Goal: Navigation & Orientation: Find specific page/section

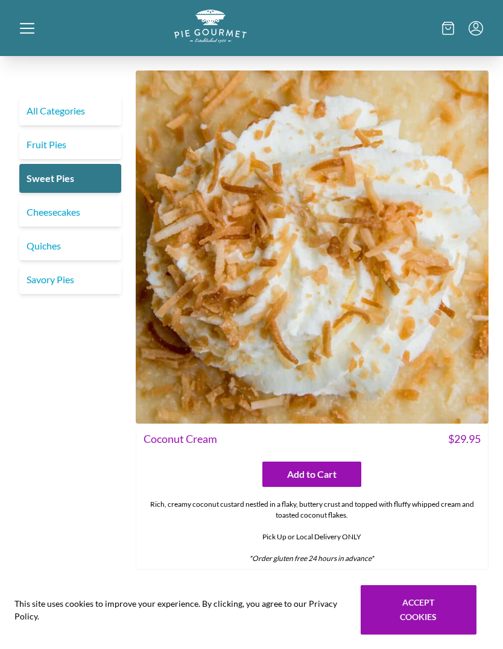
click at [64, 142] on link "Fruit Pies" at bounding box center [70, 144] width 102 height 29
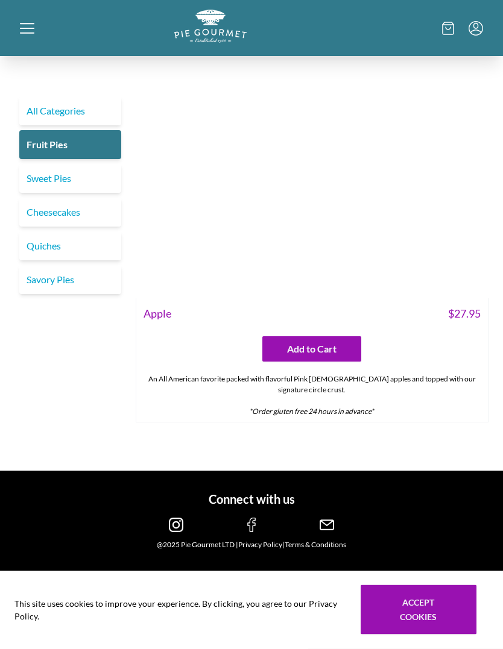
scroll to position [4538, 0]
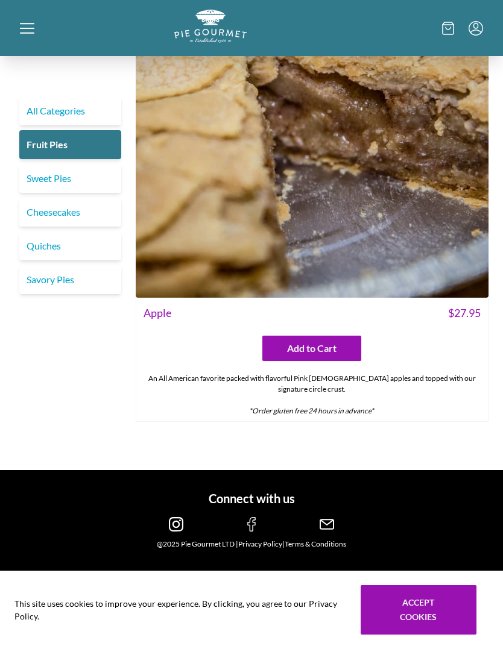
click at [60, 246] on link "Quiches" at bounding box center [70, 245] width 102 height 29
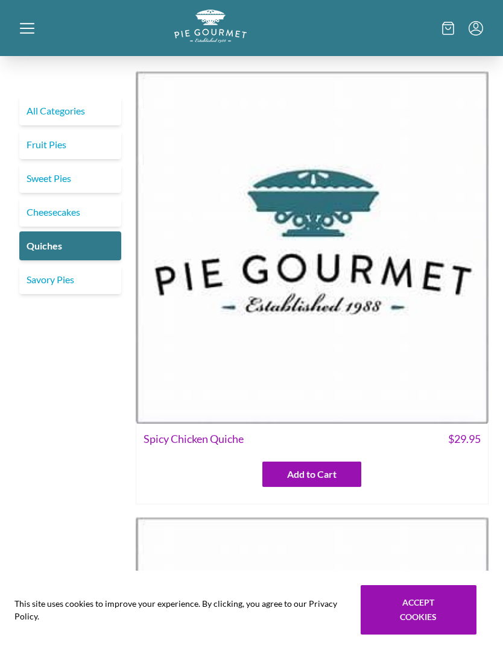
click at [58, 268] on link "Savory Pies" at bounding box center [70, 279] width 102 height 29
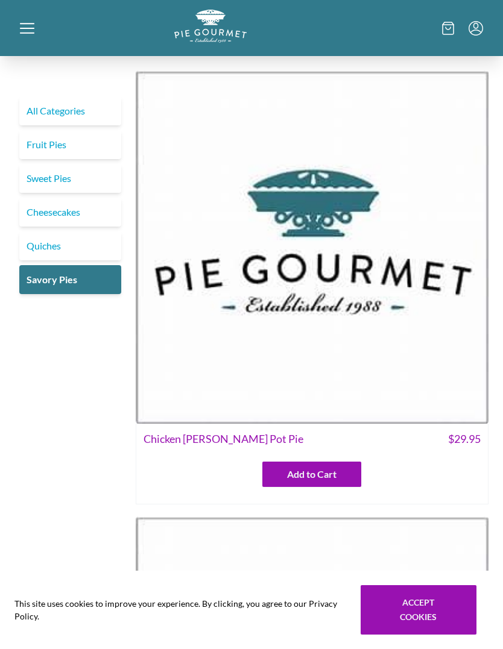
click at [69, 143] on link "Fruit Pies" at bounding box center [70, 144] width 102 height 29
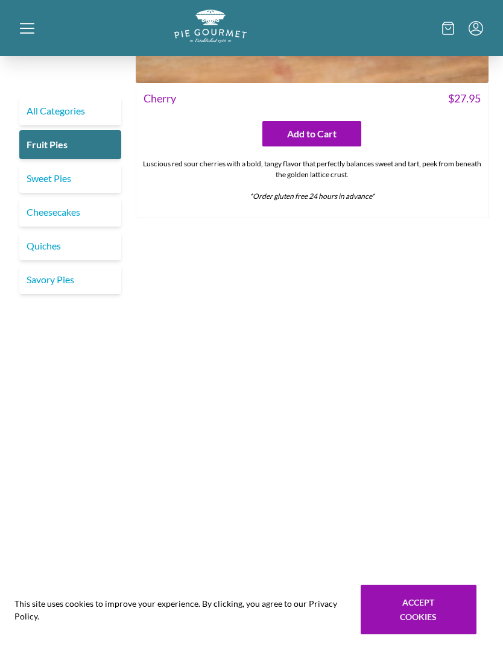
scroll to position [1319, 0]
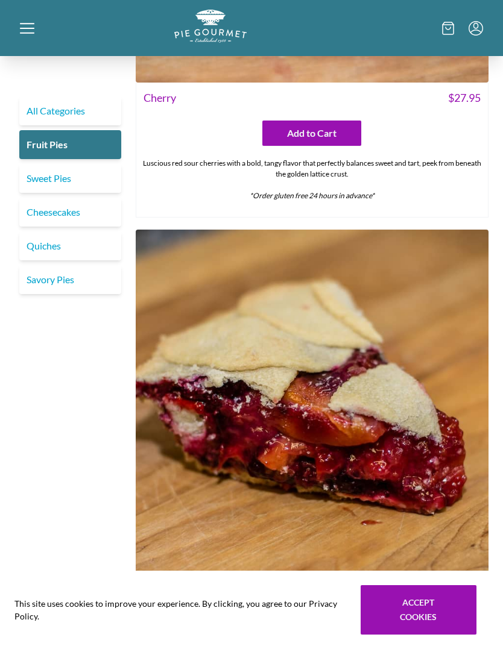
click at [76, 207] on link "Cheesecakes" at bounding box center [70, 212] width 102 height 29
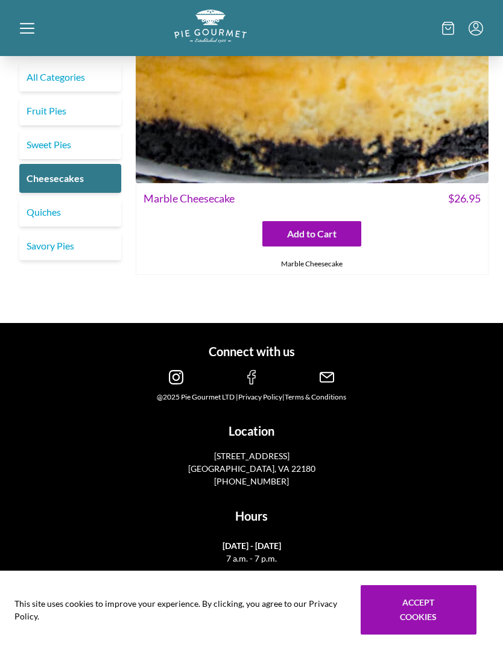
scroll to position [1153, 0]
